Goal: Task Accomplishment & Management: Use online tool/utility

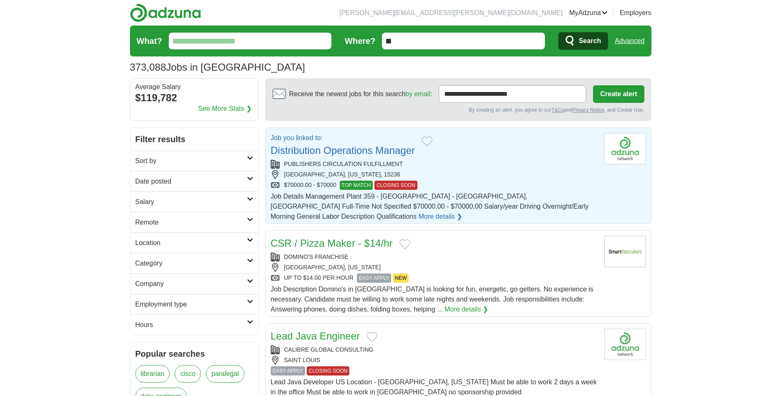
click at [509, 165] on div "PUBLISHERS CIRCULATION FULFILLMENT" at bounding box center [434, 164] width 327 height 9
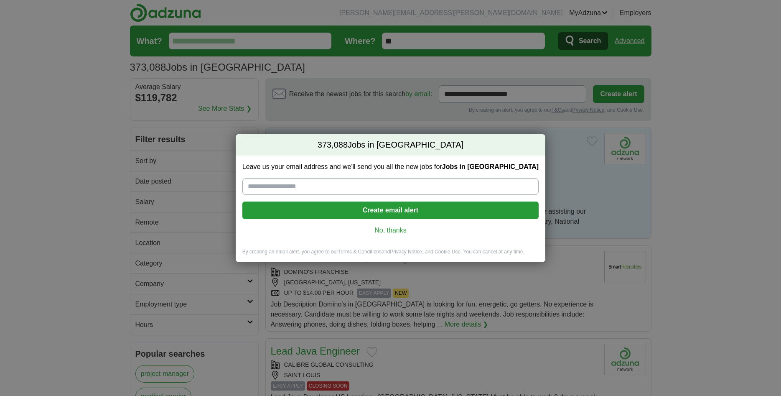
click at [384, 230] on link "No, thanks" at bounding box center [390, 230] width 283 height 9
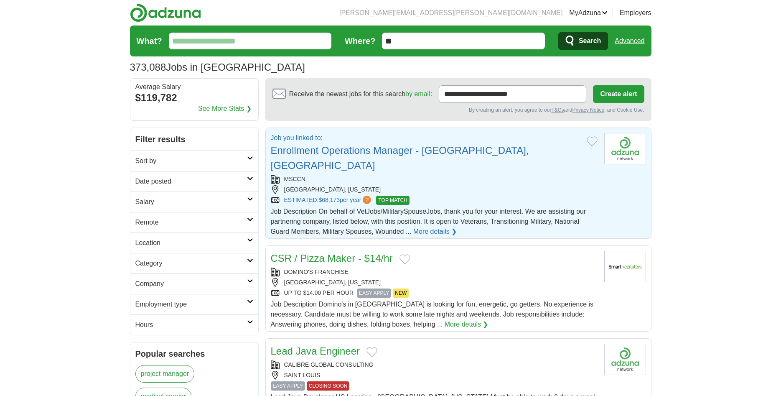
click at [457, 185] on div "[GEOGRAPHIC_DATA], [US_STATE]" at bounding box center [434, 189] width 327 height 9
click at [226, 41] on input "What?" at bounding box center [250, 41] width 163 height 17
click at [430, 39] on input "**" at bounding box center [463, 41] width 163 height 17
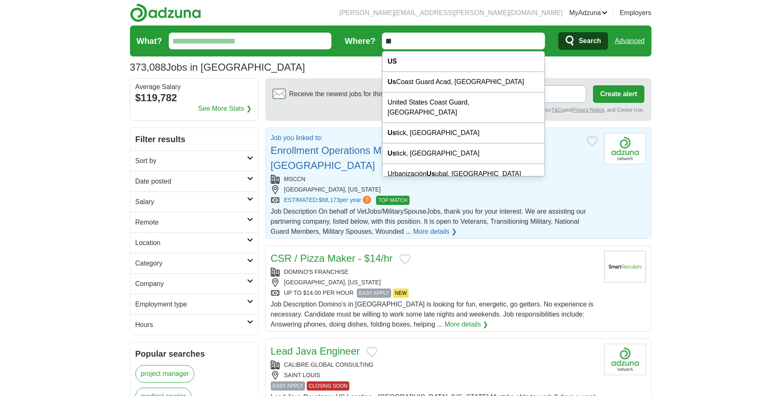
type input "*"
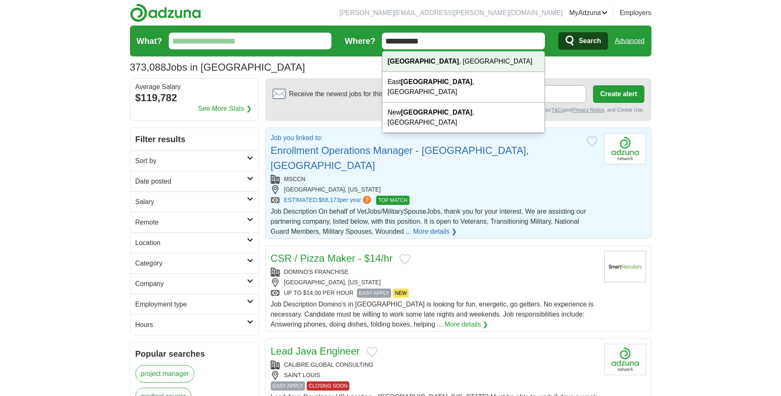
click at [415, 64] on strong "[GEOGRAPHIC_DATA]" at bounding box center [422, 61] width 71 height 7
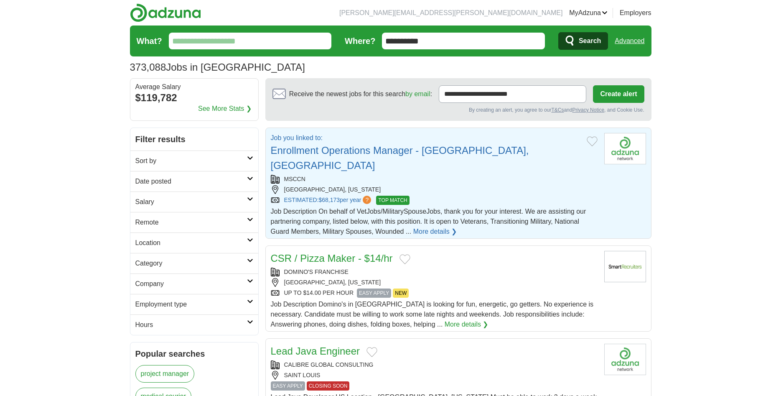
type input "**********"
click at [579, 40] on span "Search" at bounding box center [590, 41] width 22 height 17
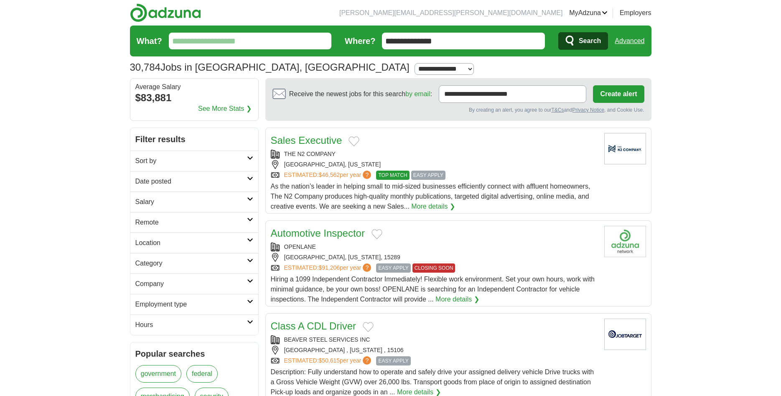
click at [224, 201] on h2 "Salary" at bounding box center [191, 202] width 112 height 10
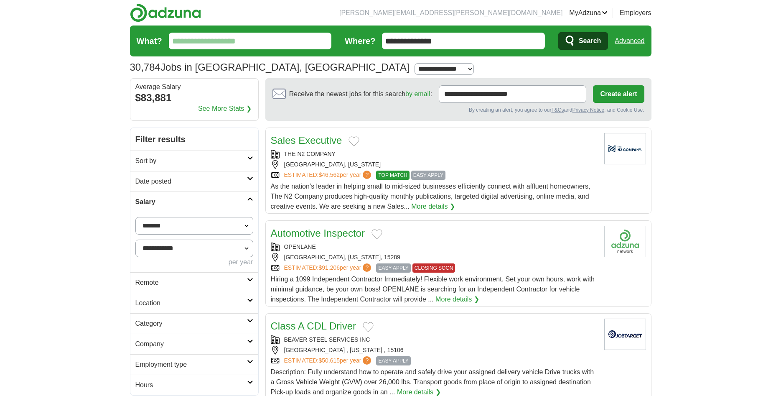
click at [135, 217] on select "**********" at bounding box center [194, 226] width 118 height 18
select select "*****"
click option "**********" at bounding box center [0, 0] width 0 height 0
click at [227, 281] on button "Apply" at bounding box center [233, 283] width 39 height 18
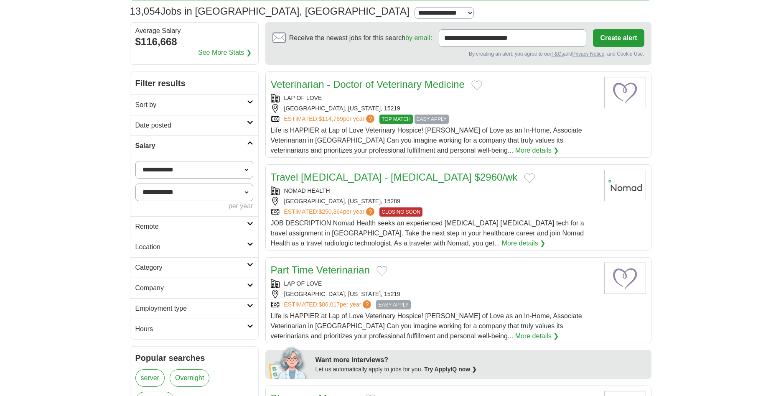
scroll to position [43, 0]
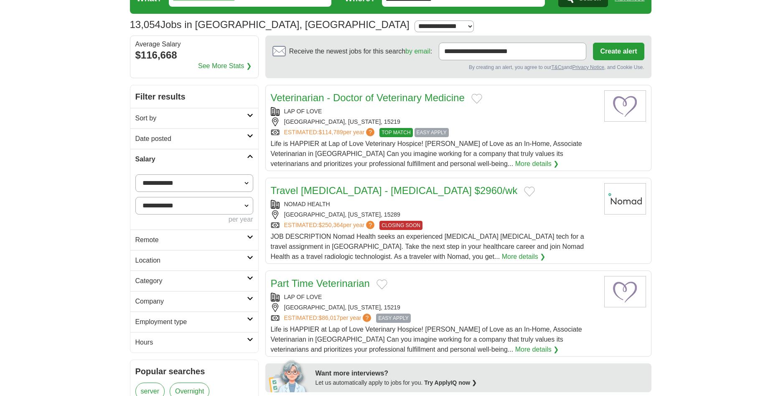
click at [249, 323] on link "Employment type" at bounding box center [194, 321] width 128 height 20
click at [151, 344] on link "Permanent" at bounding box center [151, 341] width 33 height 7
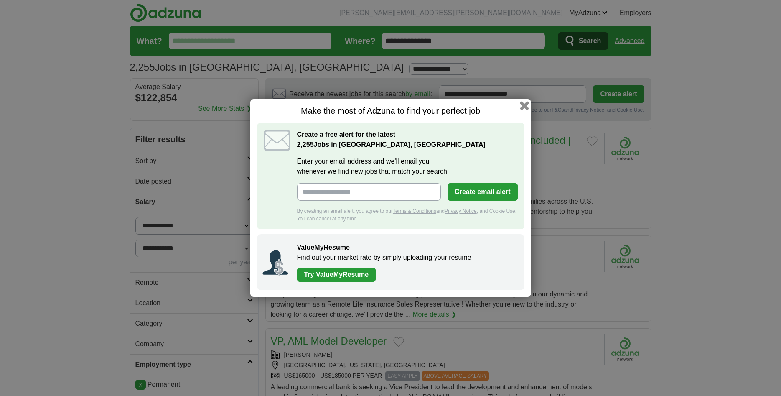
click at [522, 107] on button "button" at bounding box center [523, 105] width 9 height 9
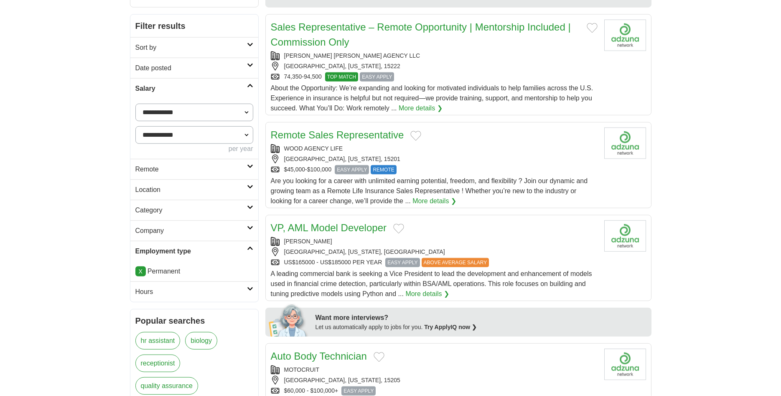
scroll to position [128, 0]
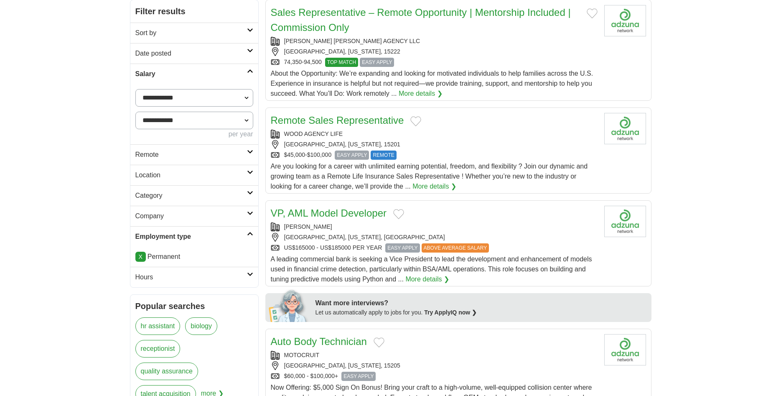
click at [247, 189] on link "Category" at bounding box center [194, 195] width 128 height 20
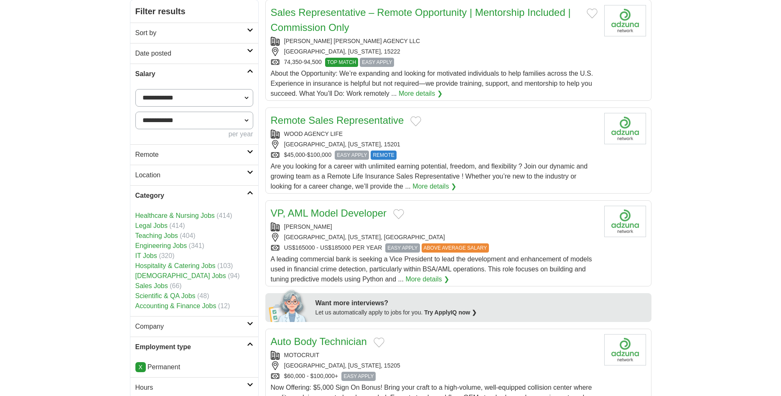
click at [247, 171] on h2 "Location" at bounding box center [191, 175] width 112 height 10
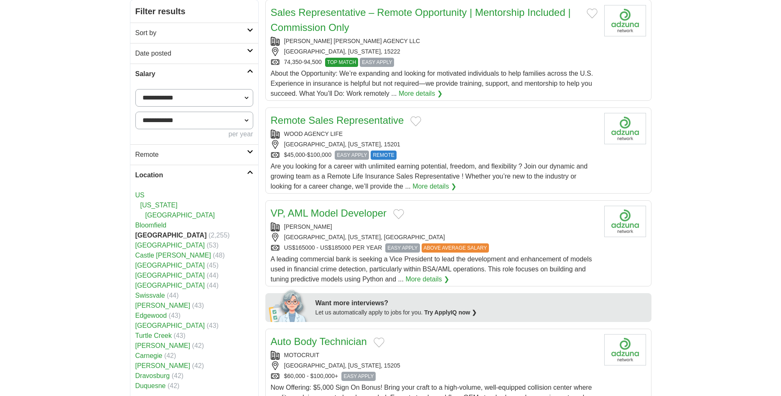
click at [252, 154] on link "Remote" at bounding box center [194, 154] width 128 height 20
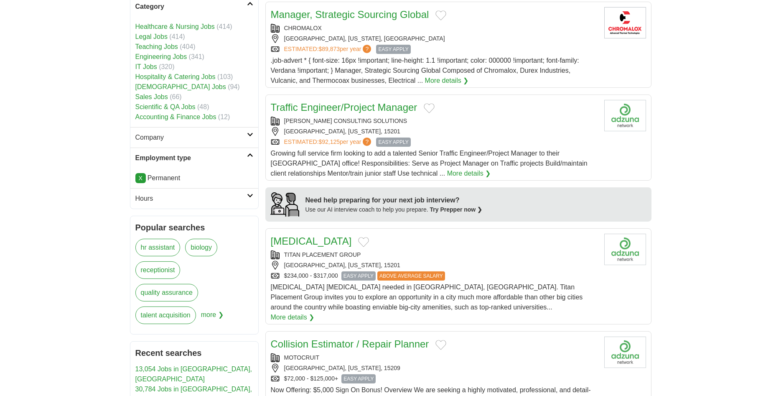
scroll to position [554, 0]
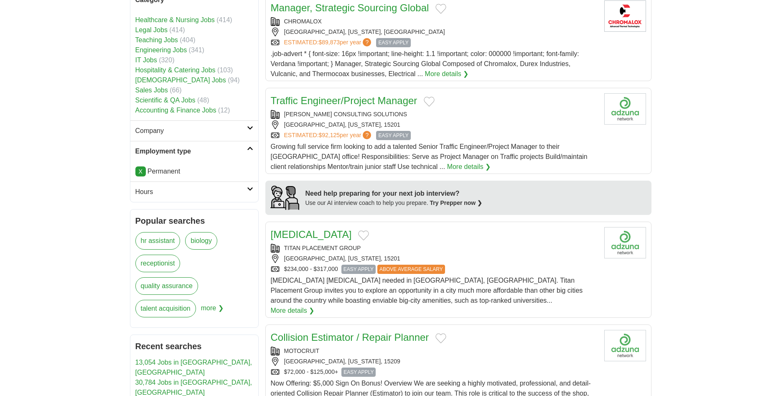
click at [225, 194] on h2 "Hours" at bounding box center [191, 192] width 112 height 10
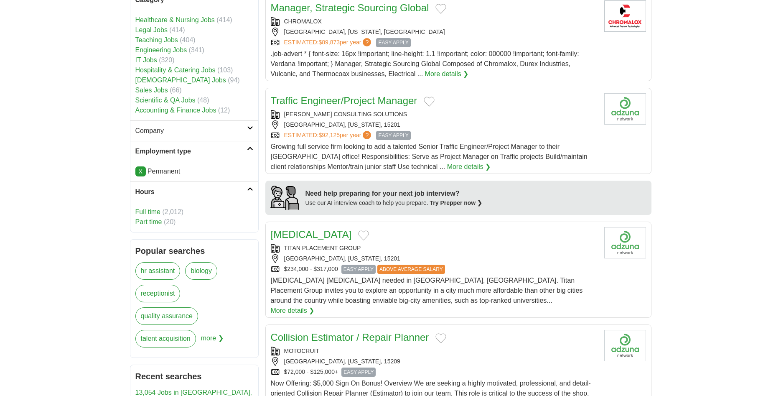
click at [141, 209] on link "Full time" at bounding box center [147, 211] width 25 height 7
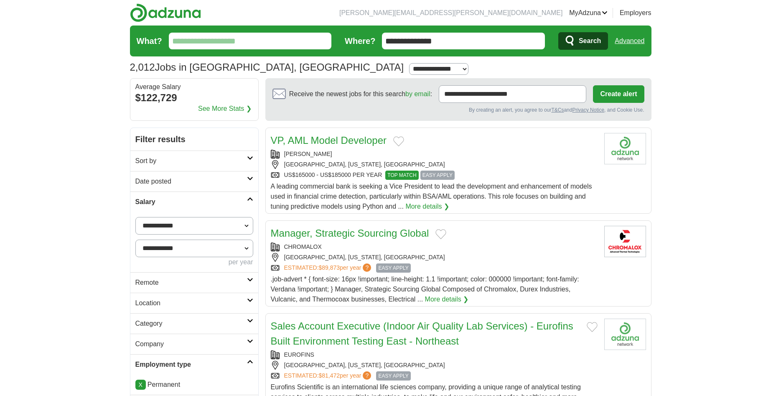
click at [398, 230] on link "Manager, Strategic Sourcing Global" at bounding box center [350, 232] width 158 height 11
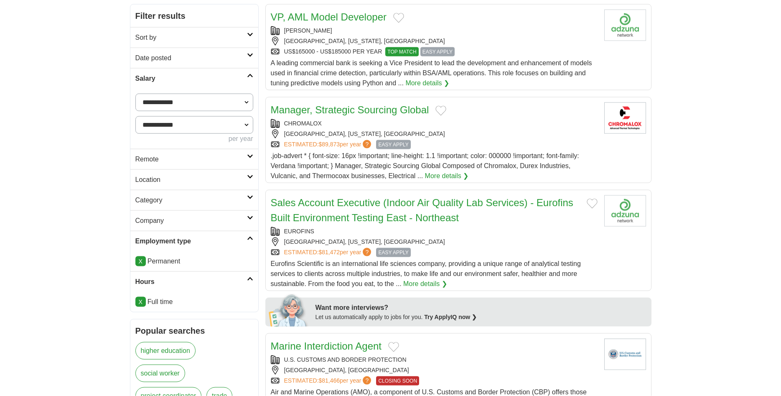
scroll to position [170, 0]
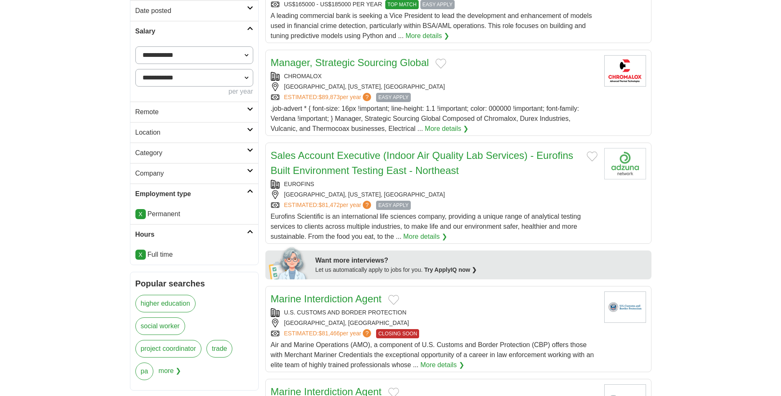
click at [234, 153] on h2 "Category" at bounding box center [191, 153] width 112 height 10
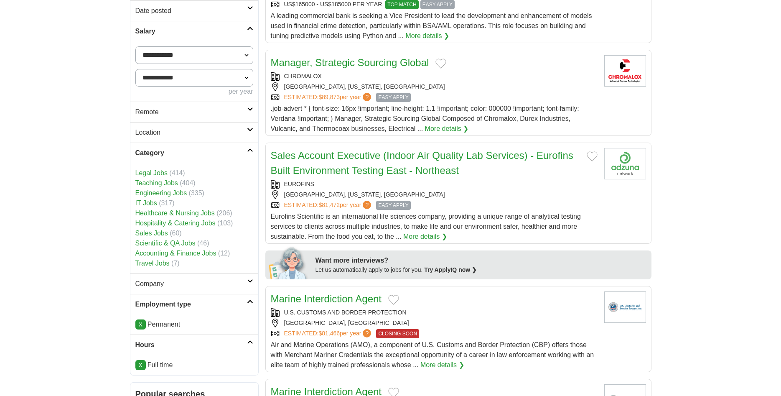
click at [152, 252] on link "Accounting & Finance Jobs" at bounding box center [175, 252] width 81 height 7
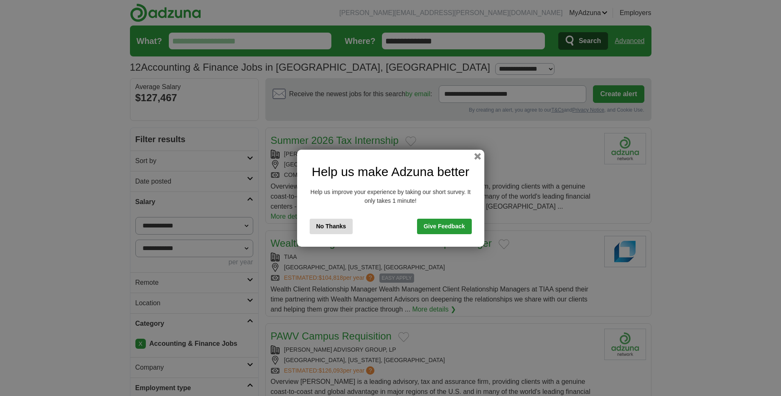
click at [324, 221] on button "No Thanks" at bounding box center [331, 226] width 43 height 15
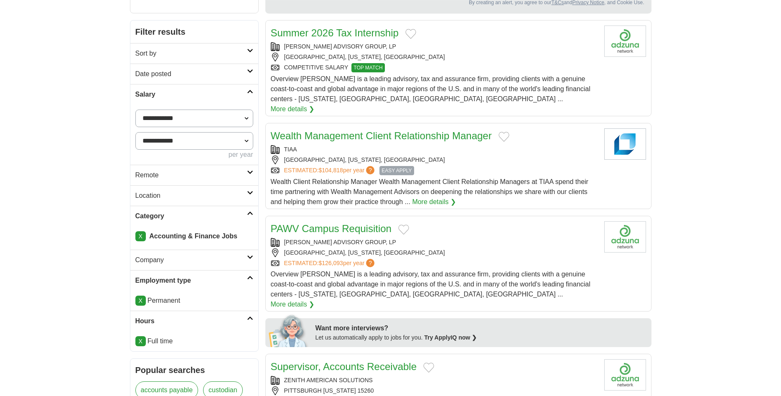
scroll to position [128, 0]
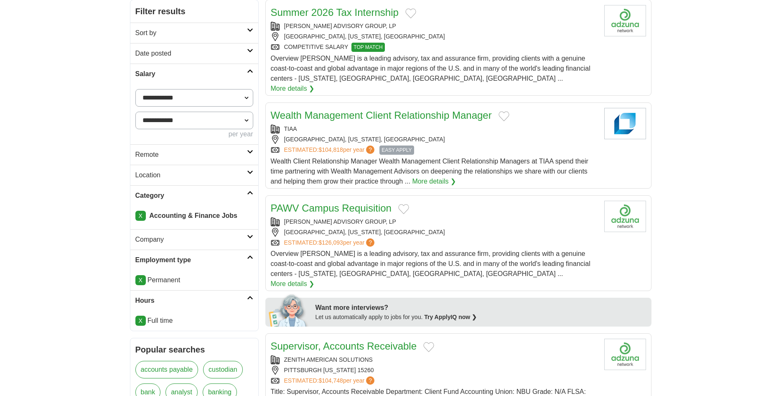
click at [353, 202] on link "PAWV Campus Requisition" at bounding box center [331, 207] width 121 height 11
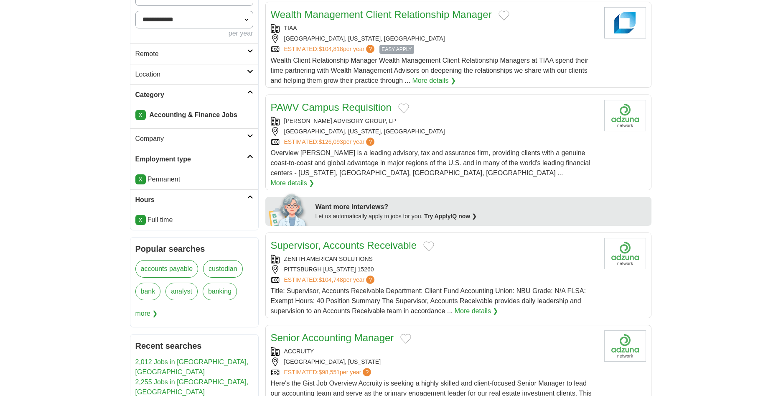
scroll to position [256, 0]
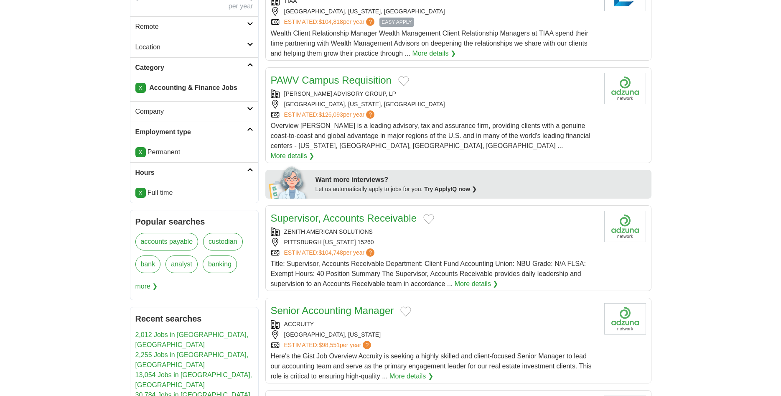
click at [384, 212] on link "Supervisor, Accounts Receivable" at bounding box center [344, 217] width 146 height 11
